Goal: Task Accomplishment & Management: Complete application form

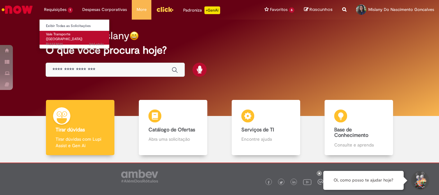
click at [61, 42] on span "24d atrás 24 dias atrás R13373035" at bounding box center [75, 44] width 58 height 5
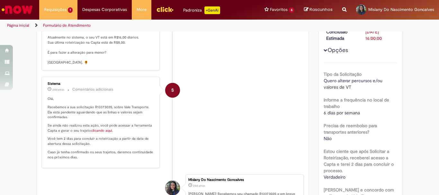
scroll to position [23, 0]
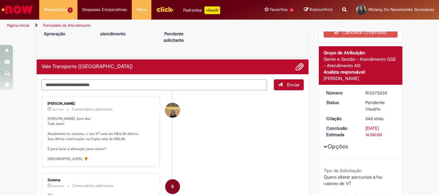
click at [87, 82] on textarea "Digite sua mensagem aqui..." at bounding box center [154, 84] width 226 height 11
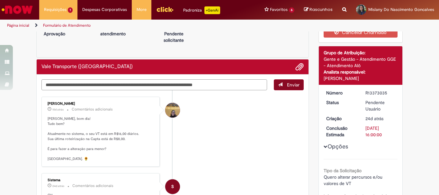
type textarea "**********"
click at [287, 84] on span "Enviar" at bounding box center [293, 85] width 13 height 6
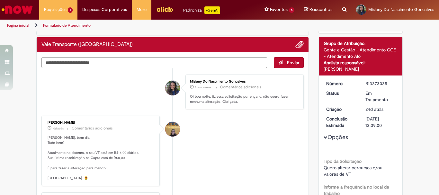
scroll to position [0, 0]
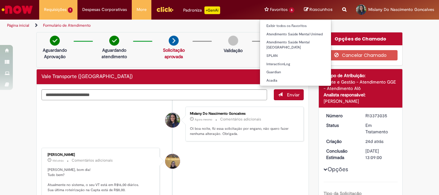
click at [278, 10] on li "Favoritos 6 Exibir todos os Favoritos Atendimento Saúde Mental Unimed Atendimen…" at bounding box center [280, 9] width 40 height 19
click at [281, 8] on li "Favoritos 6 Exibir todos os Favoritos Atendimento Saúde Mental Unimed Atendimen…" at bounding box center [280, 9] width 40 height 19
click at [290, 54] on link "SPLAN" at bounding box center [295, 55] width 71 height 7
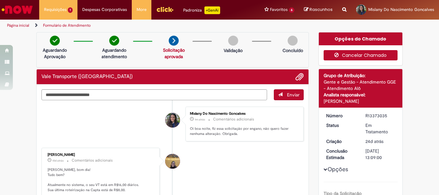
click at [349, 56] on button "Cancelar Chamado" at bounding box center [361, 55] width 74 height 10
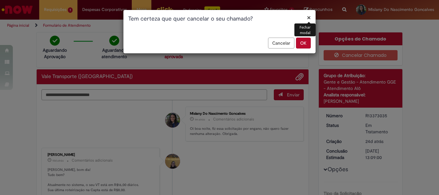
click at [305, 43] on button "OK" at bounding box center [303, 43] width 15 height 11
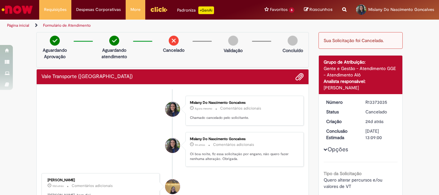
scroll to position [32, 0]
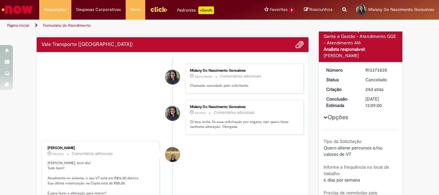
click at [171, 157] on div "Amanda De Campos Gomes Do Nascimento" at bounding box center [172, 154] width 15 height 15
click at [169, 157] on div "Amanda De Campos Gomes Do Nascimento" at bounding box center [172, 154] width 15 height 15
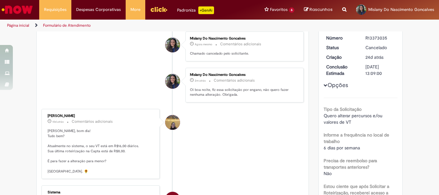
scroll to position [0, 0]
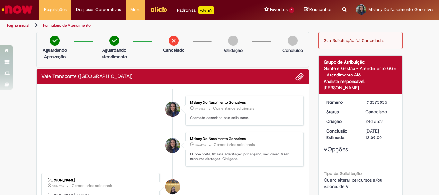
click at [186, 11] on div "Padroniza +GenAi" at bounding box center [195, 10] width 37 height 8
